Goal: Check status: Check status

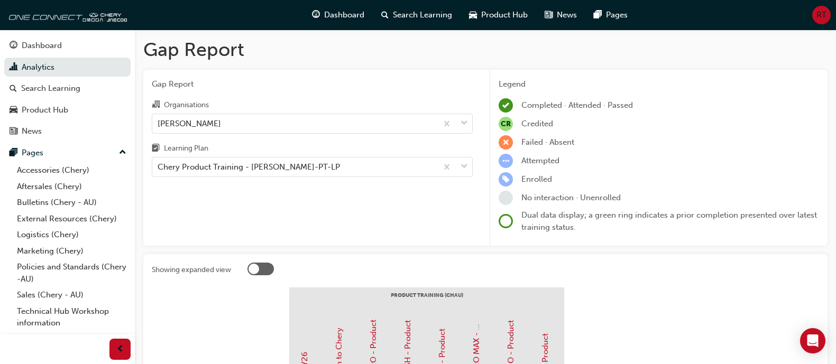
scroll to position [29, 0]
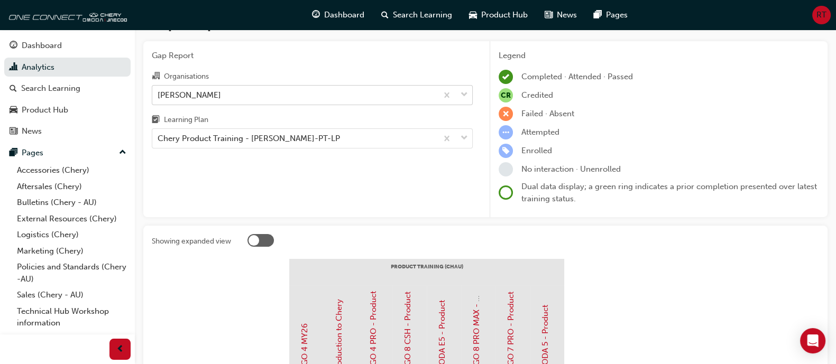
click at [328, 86] on div "[PERSON_NAME]" at bounding box center [294, 95] width 285 height 18
click at [159, 90] on input "Organisations [PERSON_NAME]" at bounding box center [157, 94] width 1 height 9
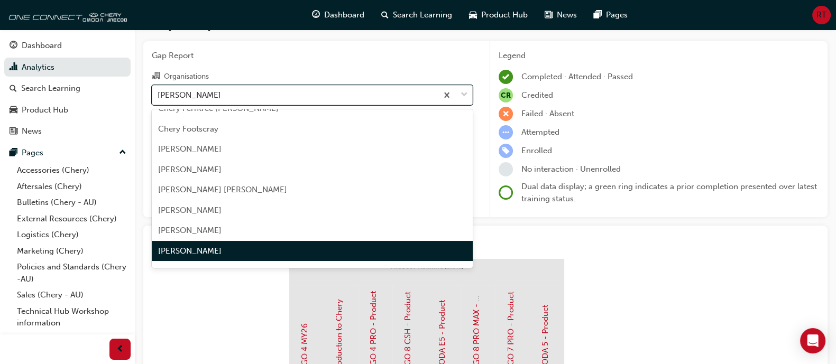
type input "a"
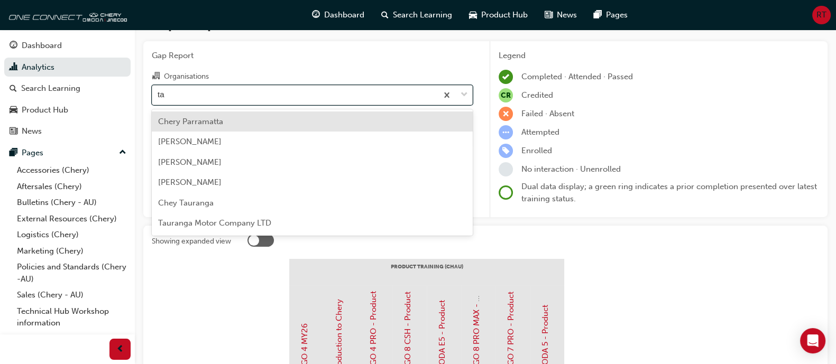
scroll to position [0, 0]
type input "tare"
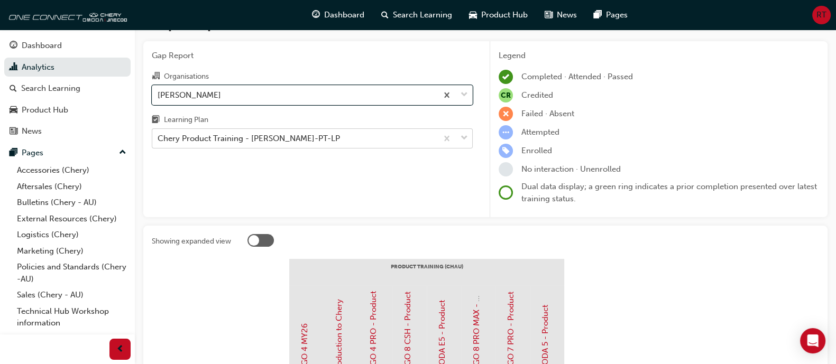
click at [312, 140] on div "Chery Product Training - [PERSON_NAME]-PT-LP" at bounding box center [294, 138] width 285 height 18
click at [159, 140] on input "Learning Plan Chery Product Training - [PERSON_NAME]-PT-LP" at bounding box center [157, 138] width 1 height 9
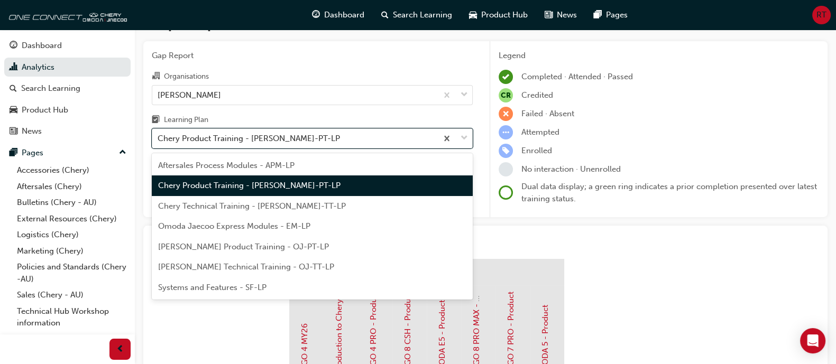
click at [300, 179] on div "Chery Product Training - [PERSON_NAME]-PT-LP" at bounding box center [312, 185] width 321 height 21
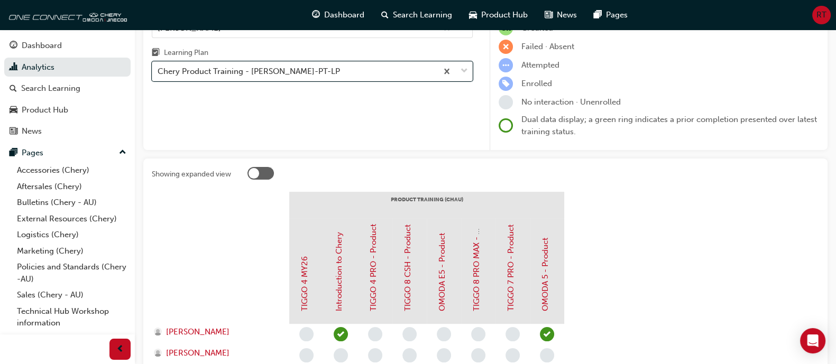
scroll to position [60, 0]
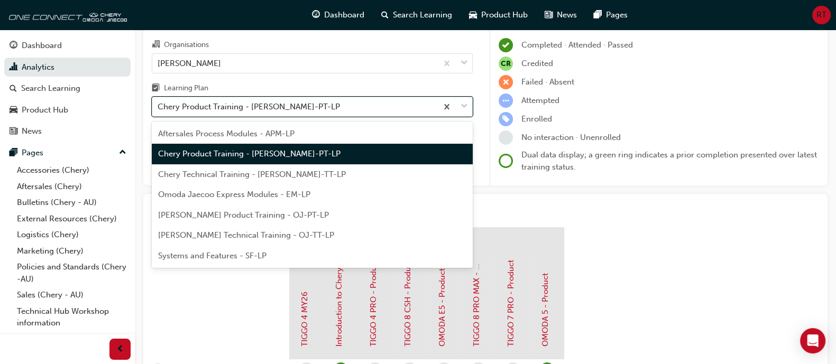
click at [317, 104] on div "Chery Product Training - [PERSON_NAME]-PT-LP" at bounding box center [294, 107] width 285 height 18
click at [159, 104] on input "Learning Plan option Chery Product Training - [PERSON_NAME]-PT-LP, selected. op…" at bounding box center [157, 106] width 1 height 9
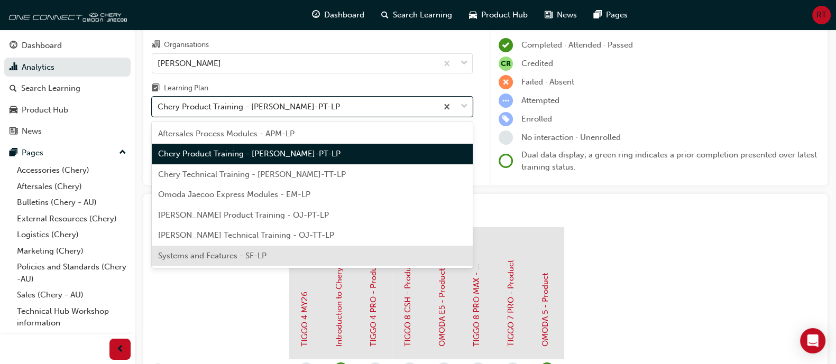
click at [332, 250] on div "Systems and Features - SF-LP" at bounding box center [312, 256] width 321 height 21
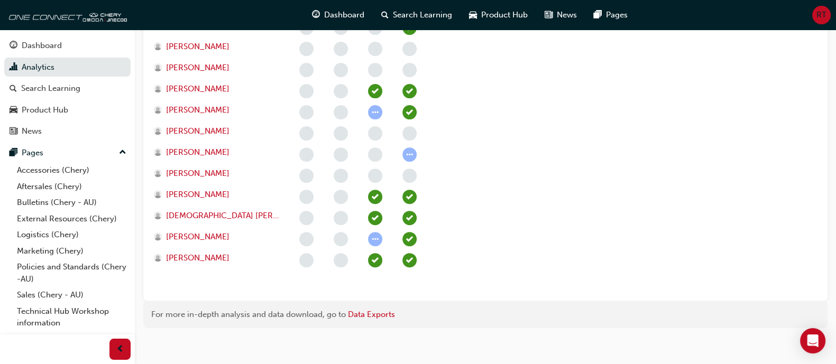
scroll to position [494, 0]
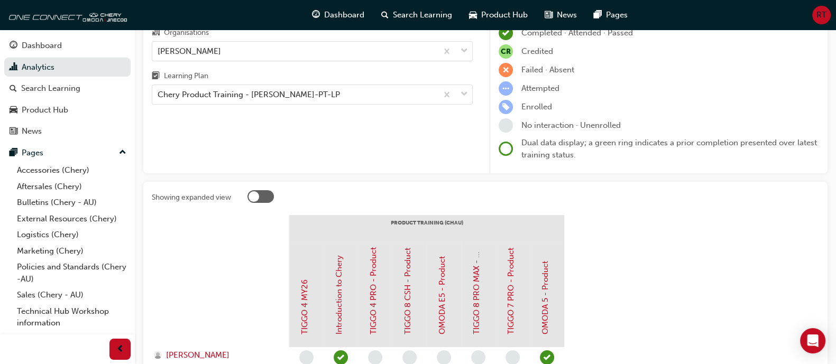
scroll to position [68, 0]
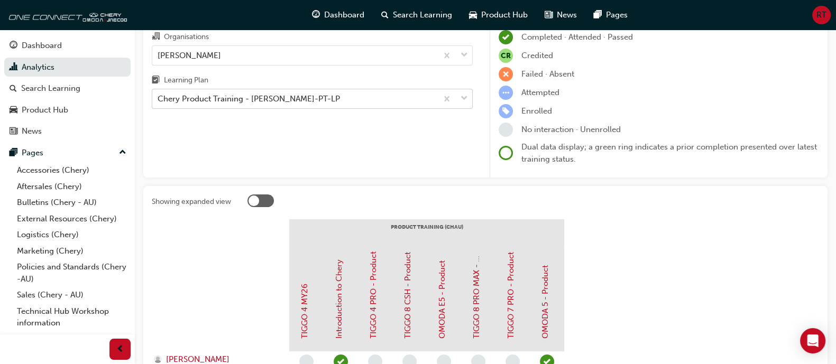
click at [327, 100] on div "Chery Product Training - [PERSON_NAME]-PT-LP" at bounding box center [294, 99] width 285 height 18
click at [159, 100] on input "Learning Plan Chery Product Training - [PERSON_NAME]-PT-LP" at bounding box center [157, 98] width 1 height 9
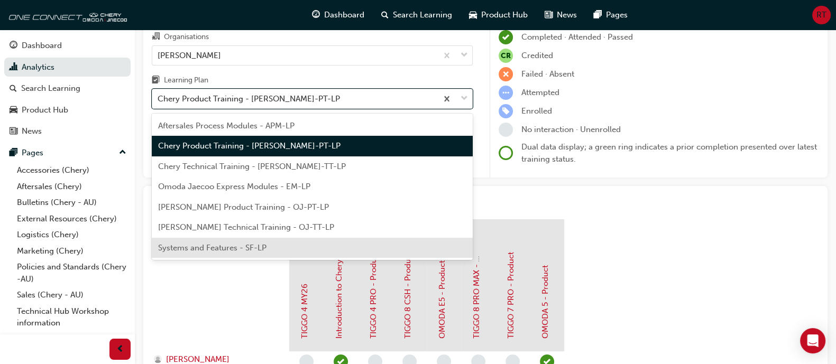
drag, startPoint x: 314, startPoint y: 236, endPoint x: 311, endPoint y: 260, distance: 24.5
click at [311, 260] on body "Your version of Internet Explorer is outdated and not supported. Please upgrade…" at bounding box center [418, 114] width 836 height 364
click at [320, 252] on div "Systems and Features - SF-LP" at bounding box center [312, 248] width 321 height 21
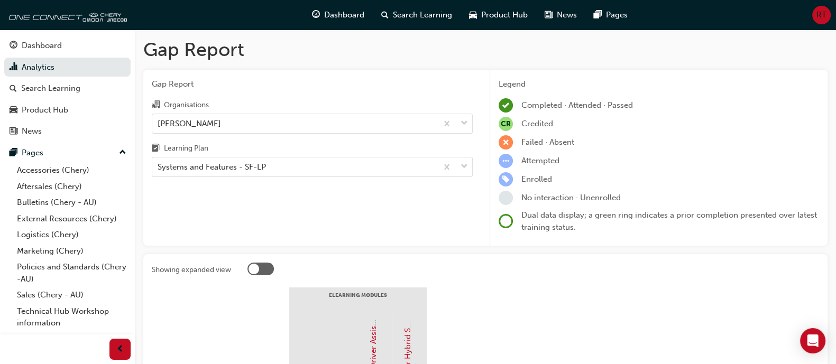
click at [360, 153] on div "Learning Plan" at bounding box center [312, 149] width 321 height 15
click at [159, 162] on input "Learning Plan Systems and Features - SF-LP" at bounding box center [157, 166] width 1 height 9
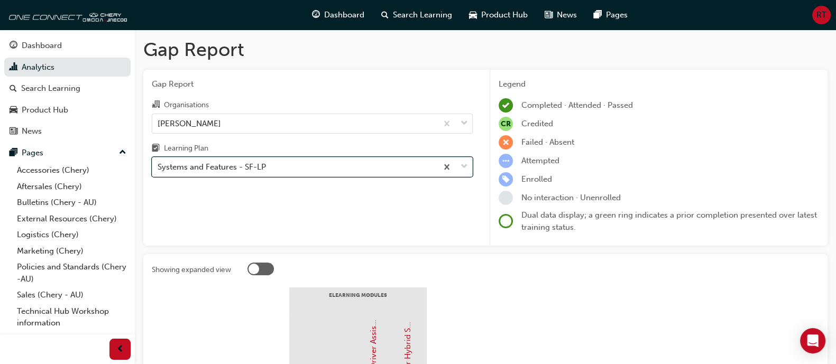
click at [358, 167] on div "Systems and Features - SF-LP" at bounding box center [294, 167] width 285 height 18
click at [159, 167] on input "Learning Plan option Systems and Features - SF-LP, selected. 0 results availabl…" at bounding box center [157, 166] width 1 height 9
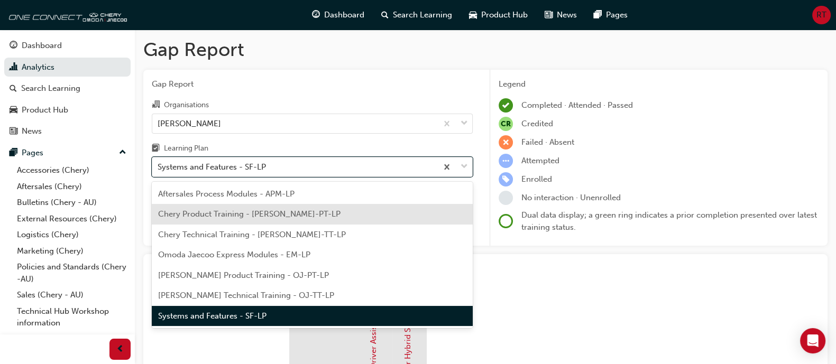
click at [340, 210] on div "Chery Product Training - [PERSON_NAME]-PT-LP" at bounding box center [312, 214] width 321 height 21
